Goal: Task Accomplishment & Management: Complete application form

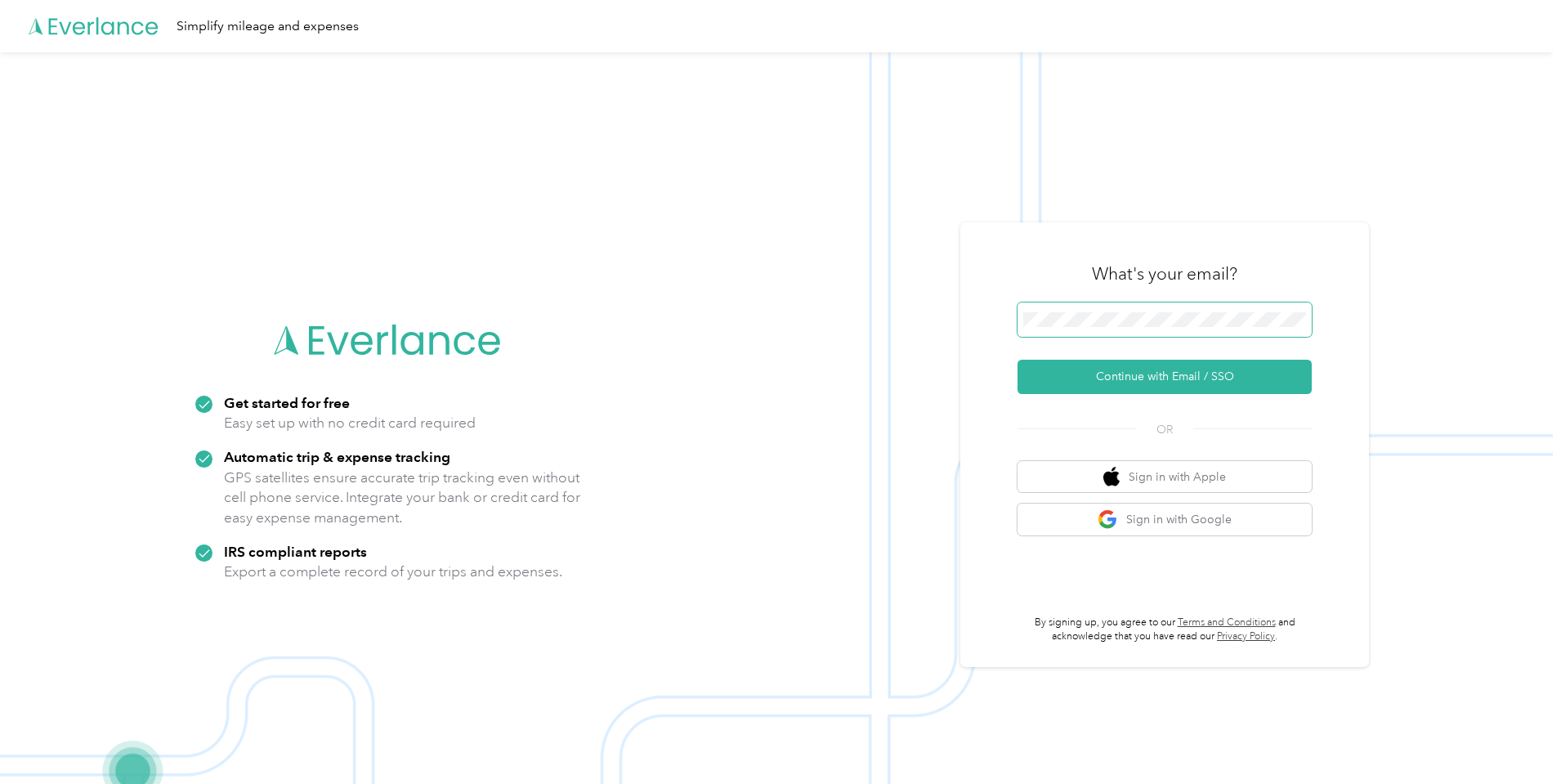
click at [1197, 307] on span at bounding box center [1165, 319] width 294 height 34
click at [1111, 380] on button "Continue with Email / SSO" at bounding box center [1165, 376] width 294 height 34
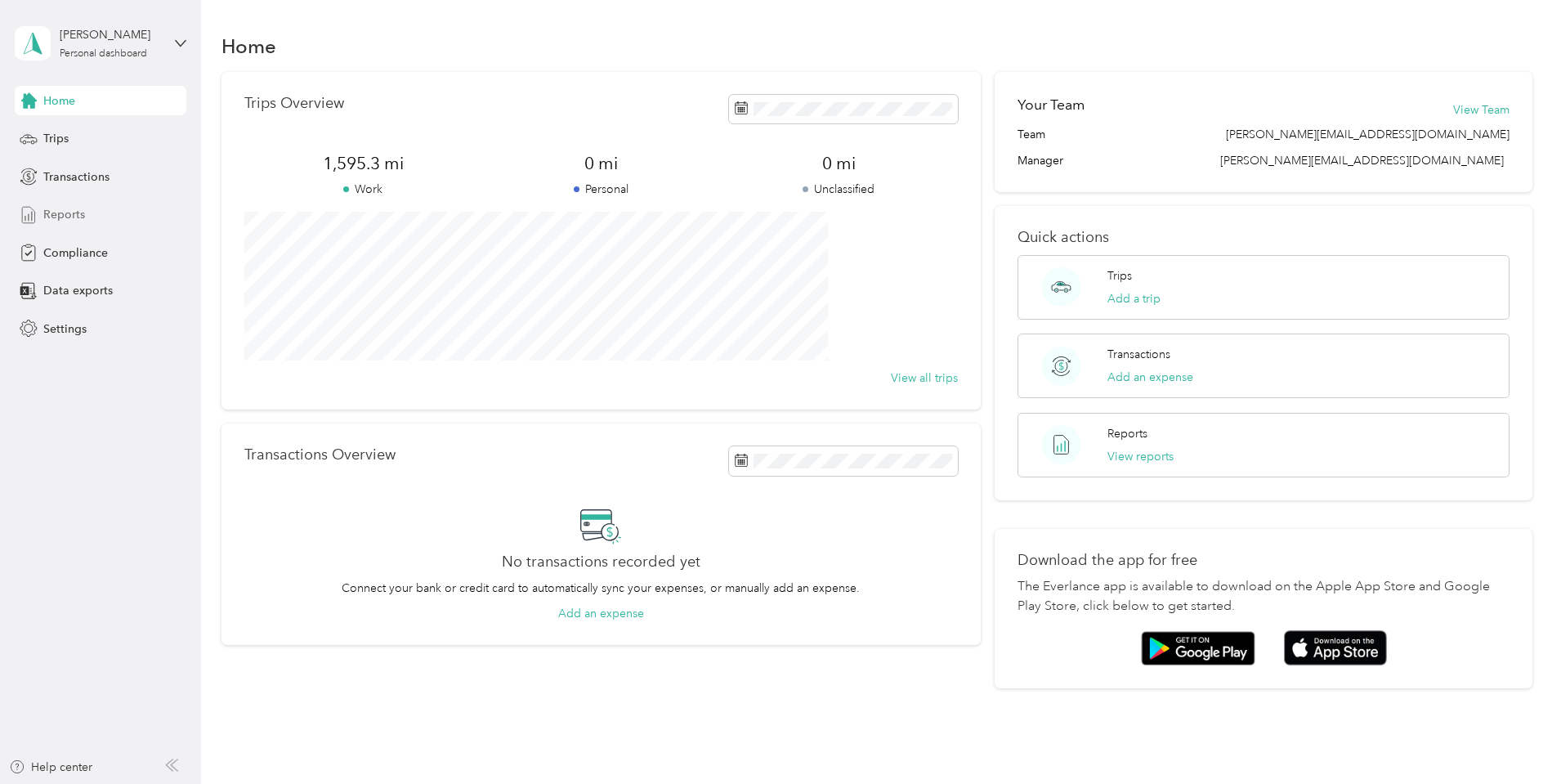
click at [69, 206] on span "Reports" at bounding box center [64, 214] width 41 height 17
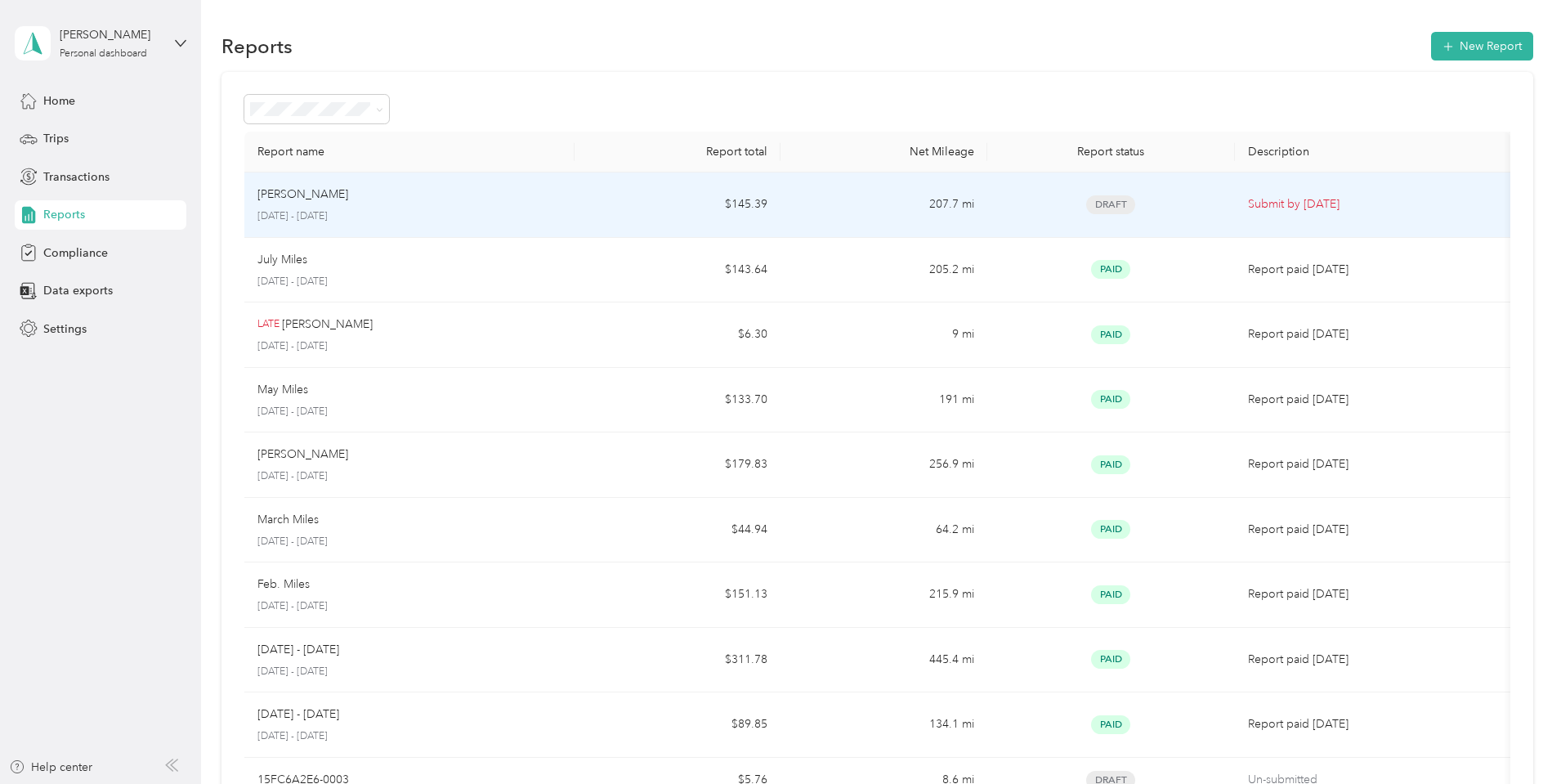
click at [1235, 232] on td "Submit by [DATE]" at bounding box center [1372, 204] width 275 height 65
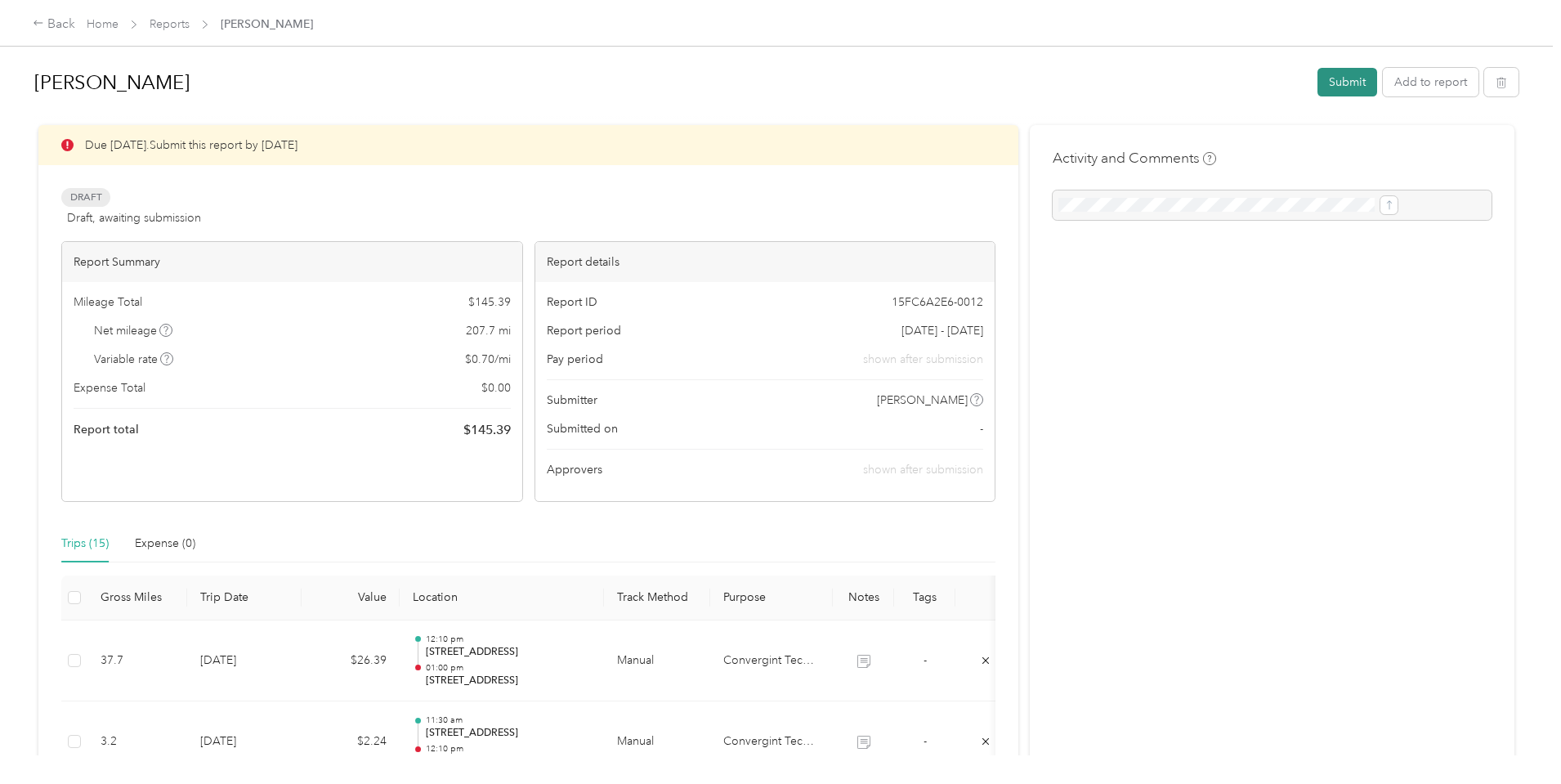
click at [1318, 88] on button "Submit" at bounding box center [1348, 82] width 60 height 29
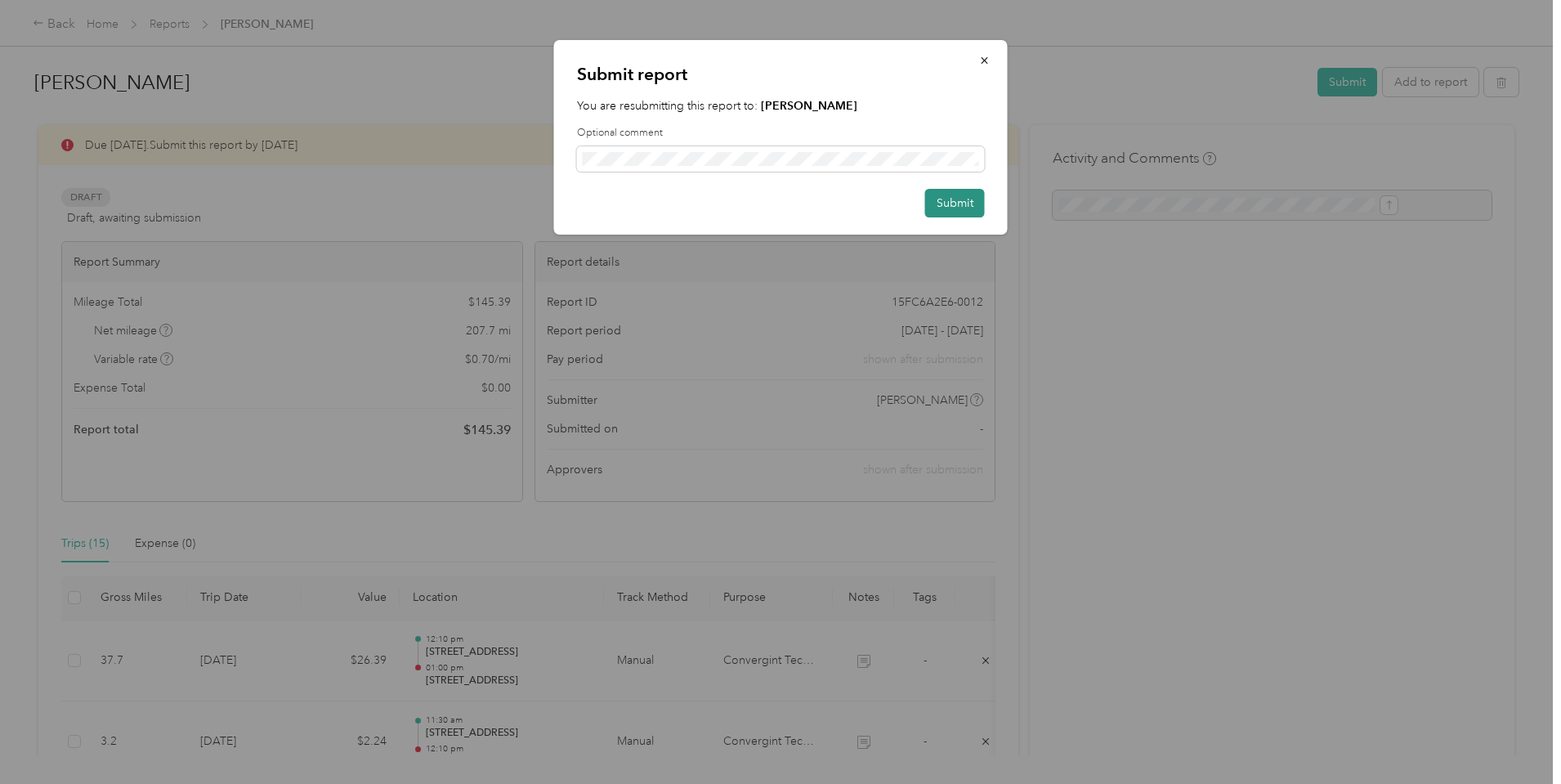
click at [925, 207] on button "Submit" at bounding box center [955, 203] width 60 height 29
